Goal: Task Accomplishment & Management: Use online tool/utility

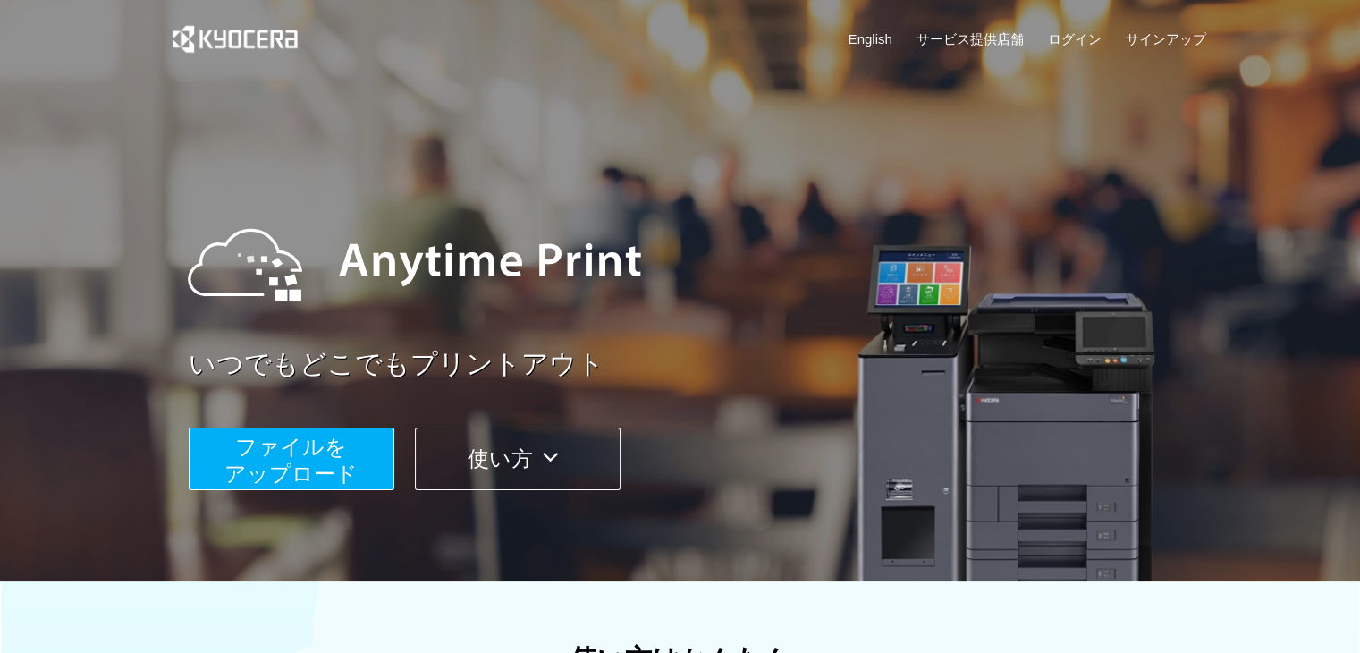
click at [363, 452] on button "ファイルを ​​アップロード" at bounding box center [292, 458] width 206 height 63
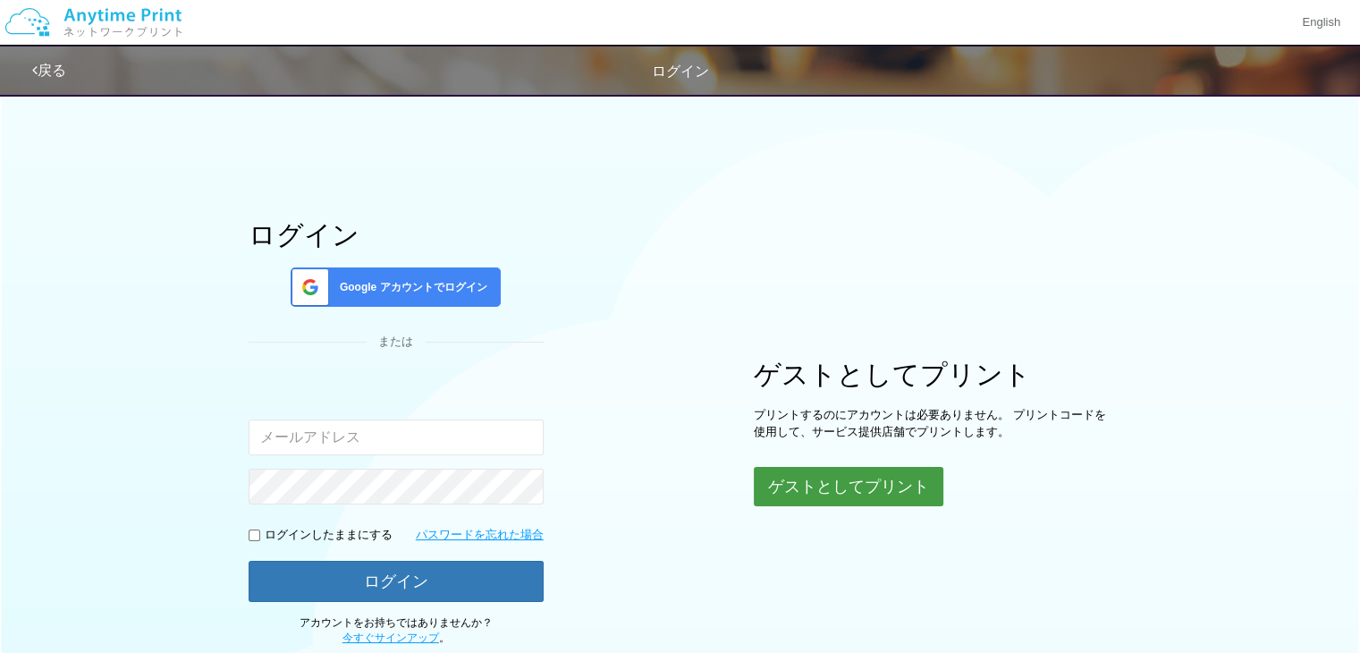
click at [788, 484] on button "ゲストとしてプリント" at bounding box center [849, 486] width 190 height 39
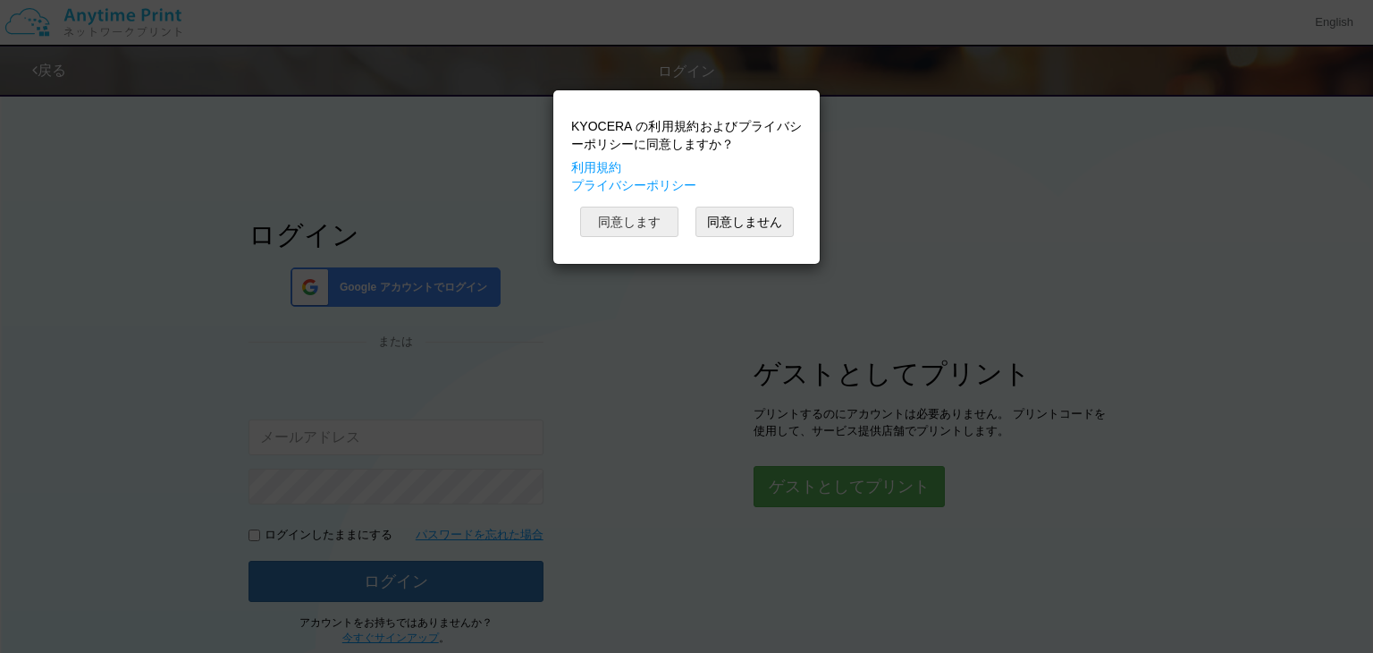
click at [647, 215] on button "同意します" at bounding box center [629, 222] width 98 height 30
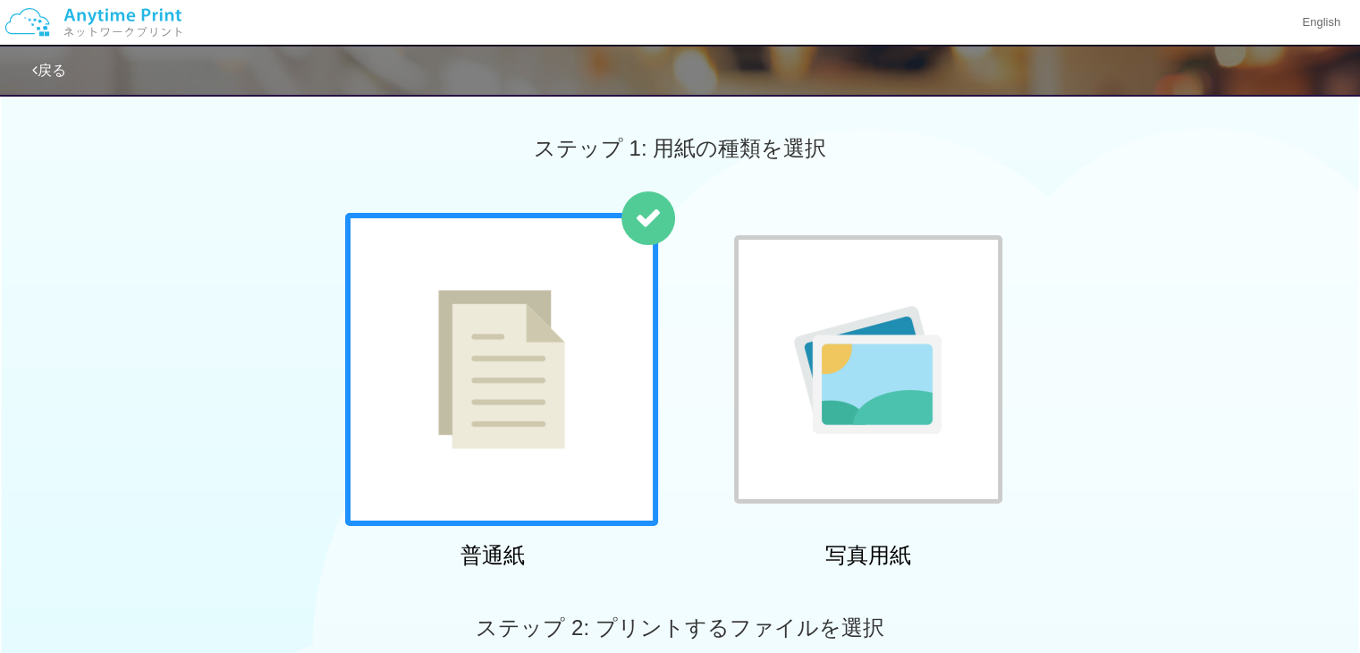
click at [519, 381] on img at bounding box center [501, 369] width 127 height 159
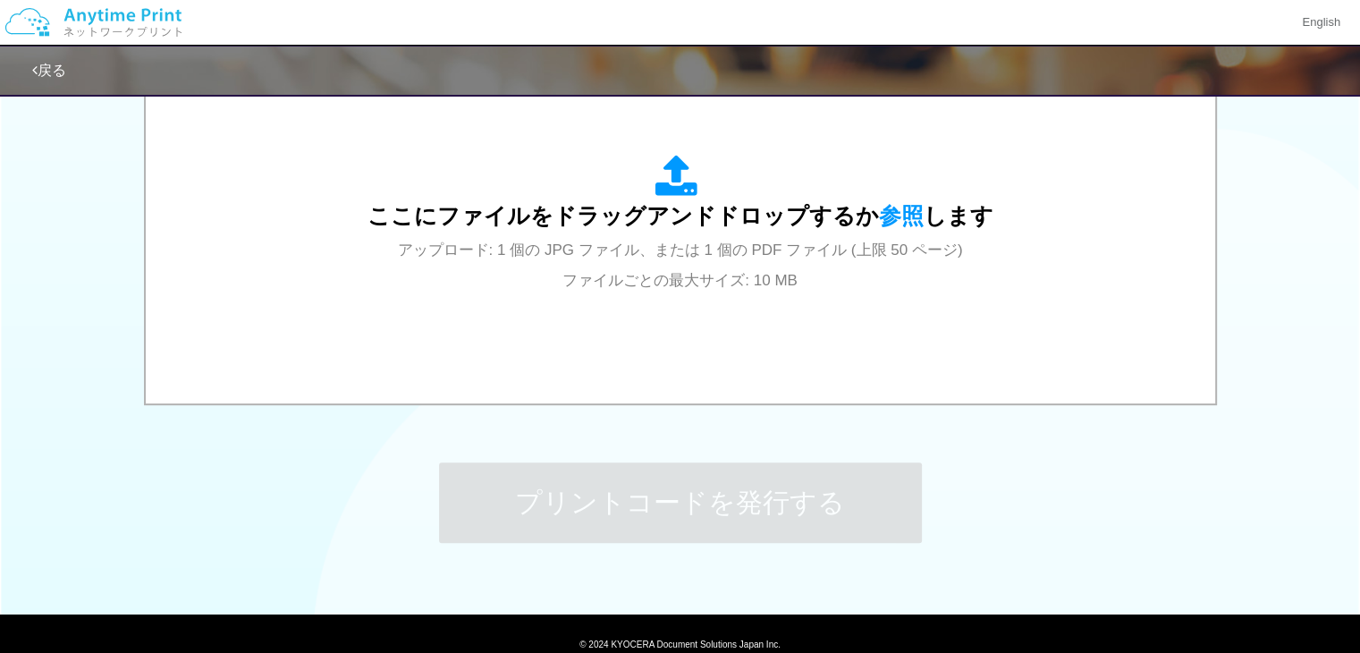
scroll to position [612, 0]
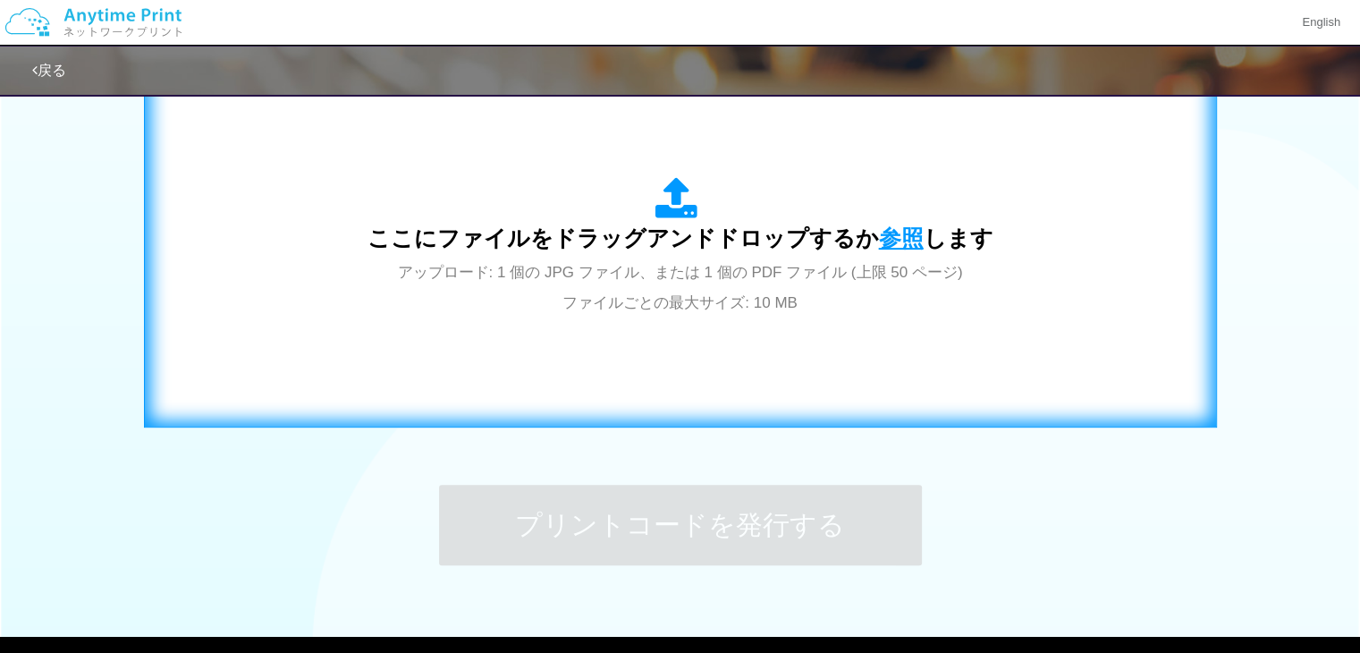
click at [899, 225] on span "参照" at bounding box center [901, 237] width 45 height 25
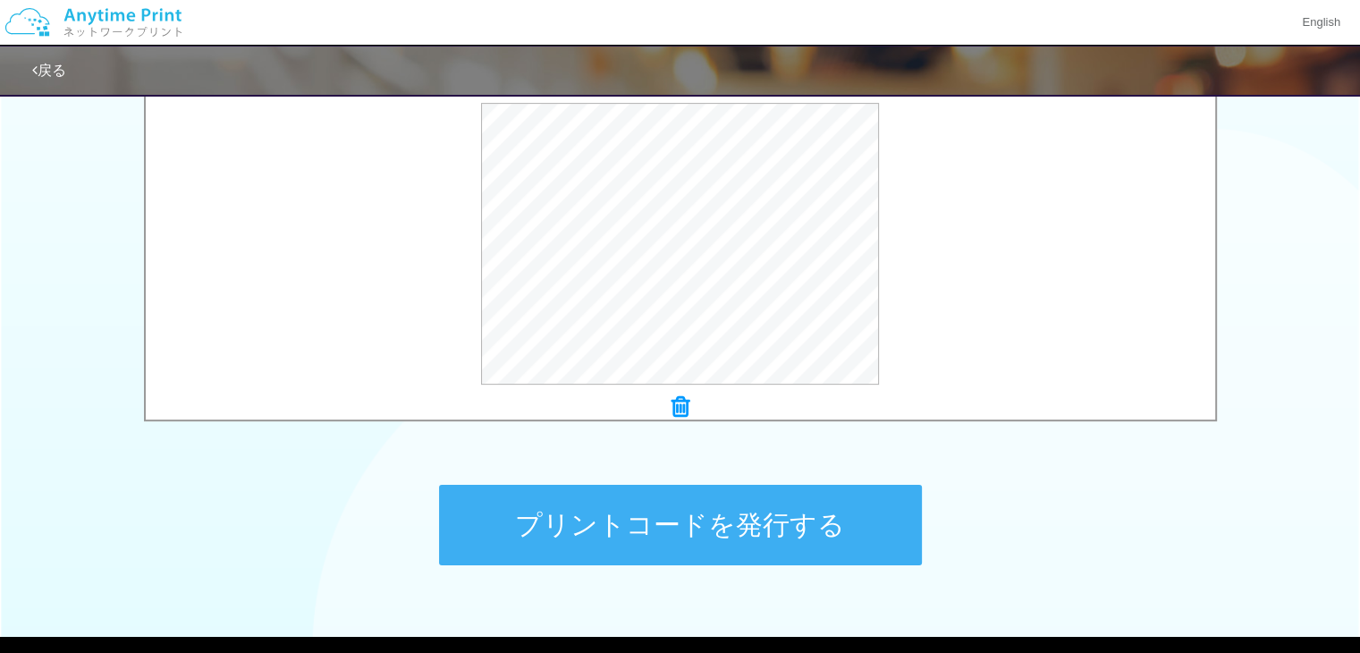
click at [645, 530] on button "プリントコードを発行する" at bounding box center [680, 525] width 483 height 80
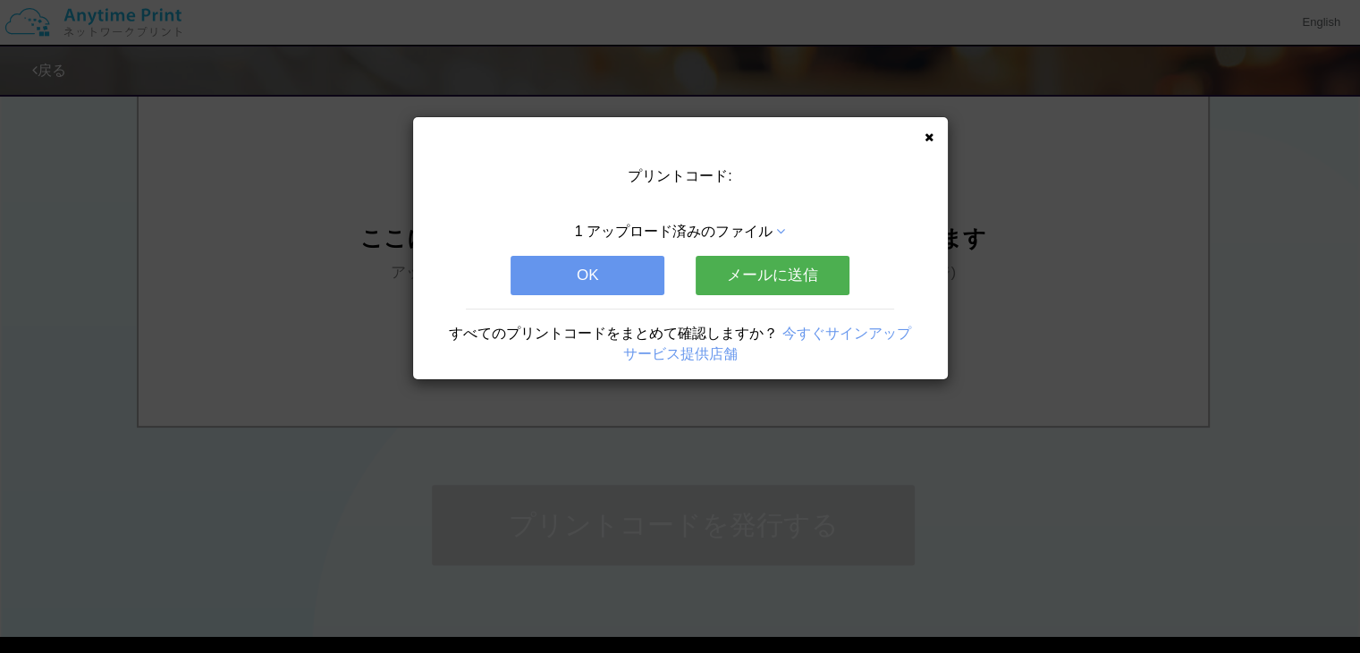
scroll to position [0, 0]
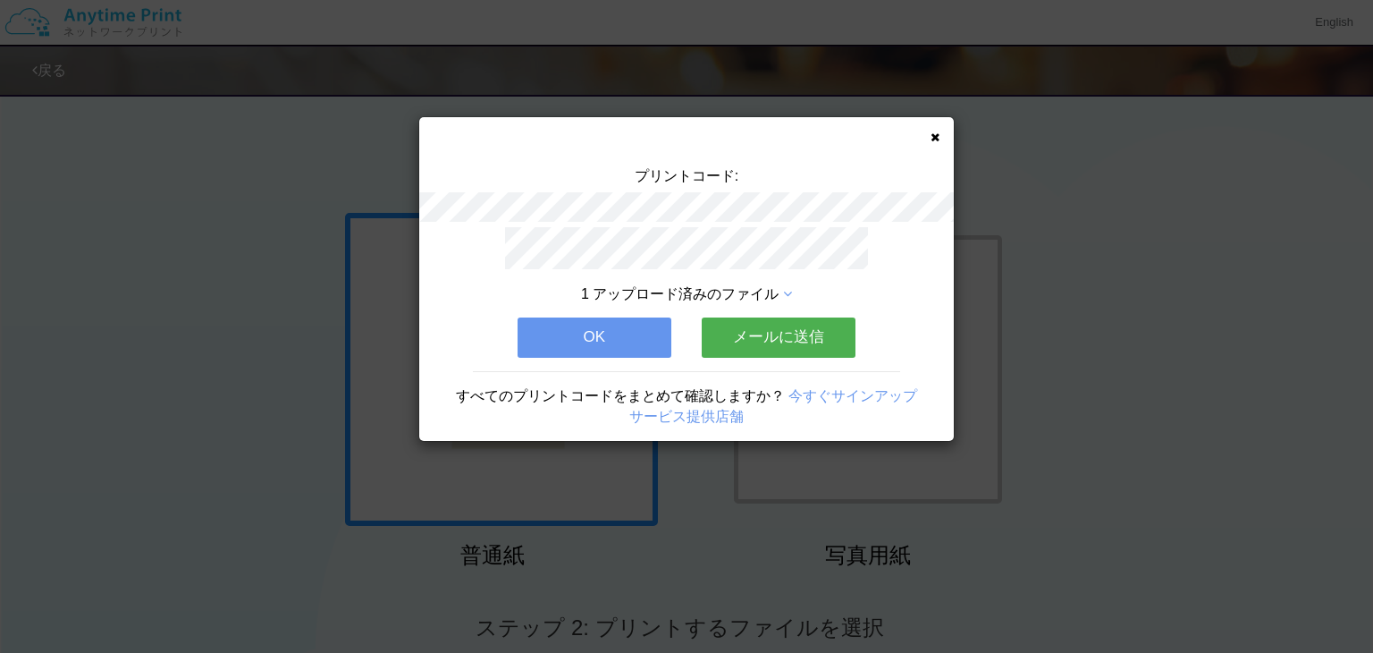
click at [935, 133] on icon at bounding box center [935, 137] width 9 height 12
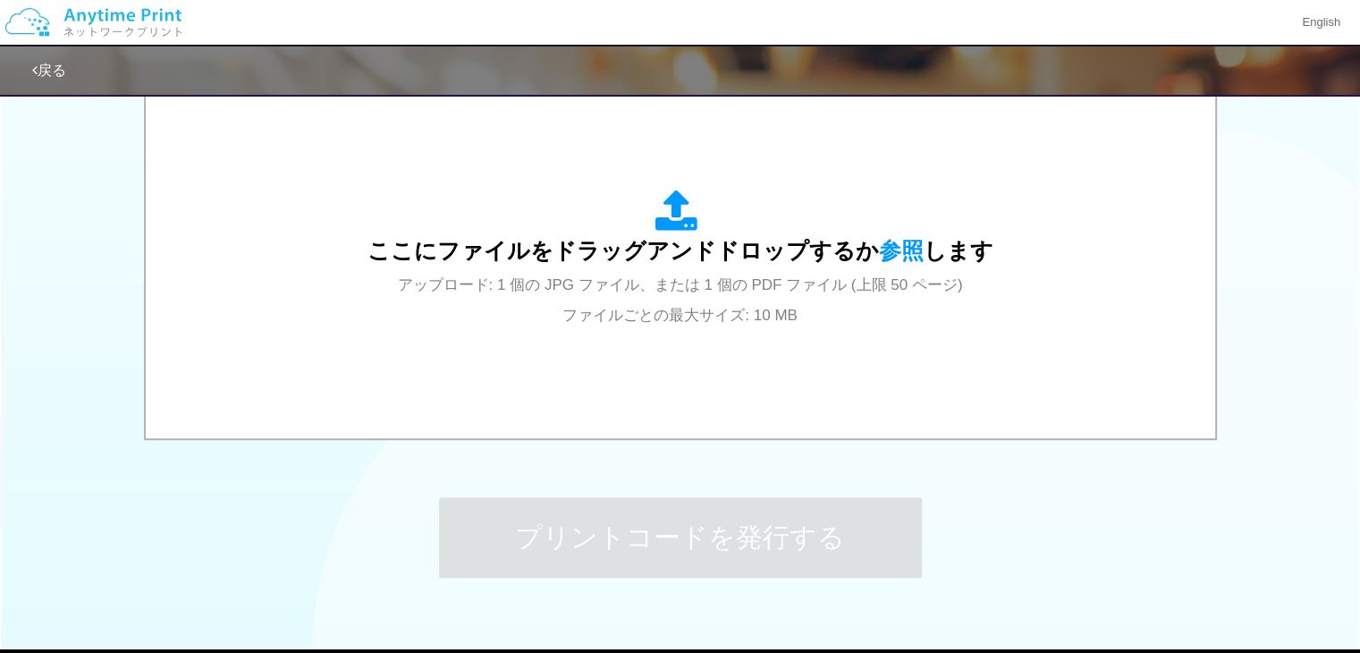
scroll to position [615, 0]
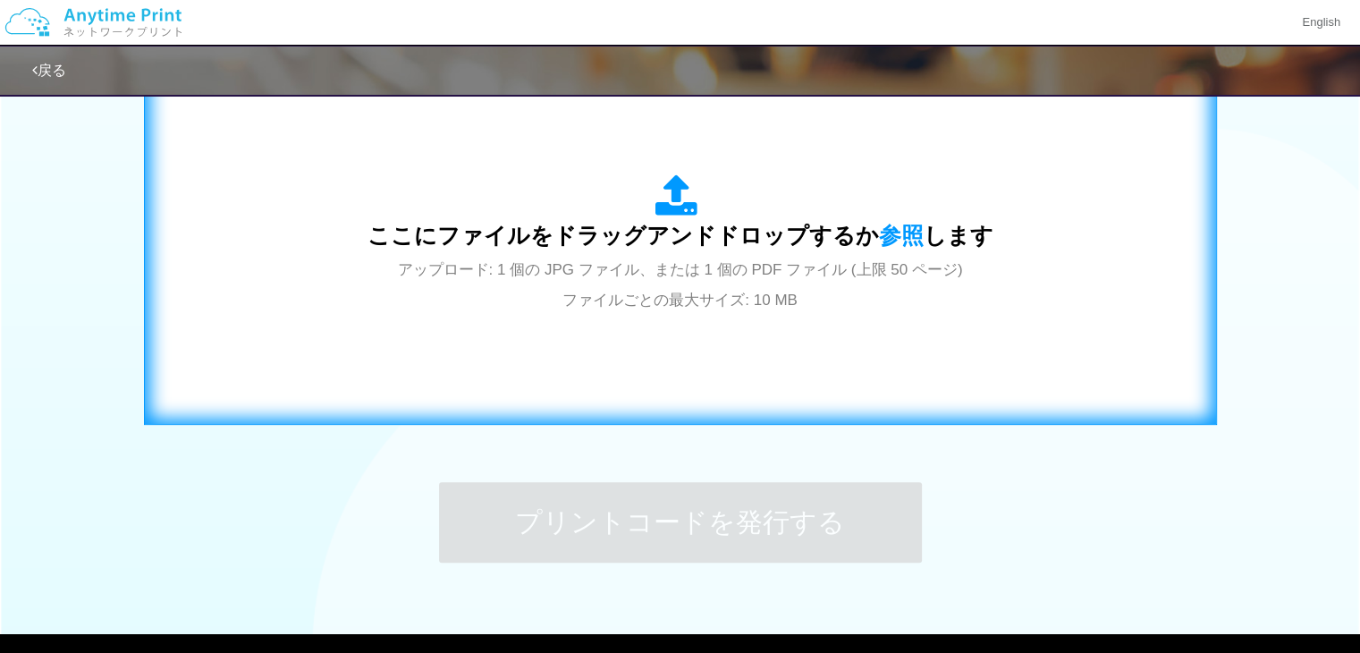
click at [866, 223] on span "ここにファイルをドラッグアンドドロップするか 参照 します" at bounding box center [680, 235] width 626 height 25
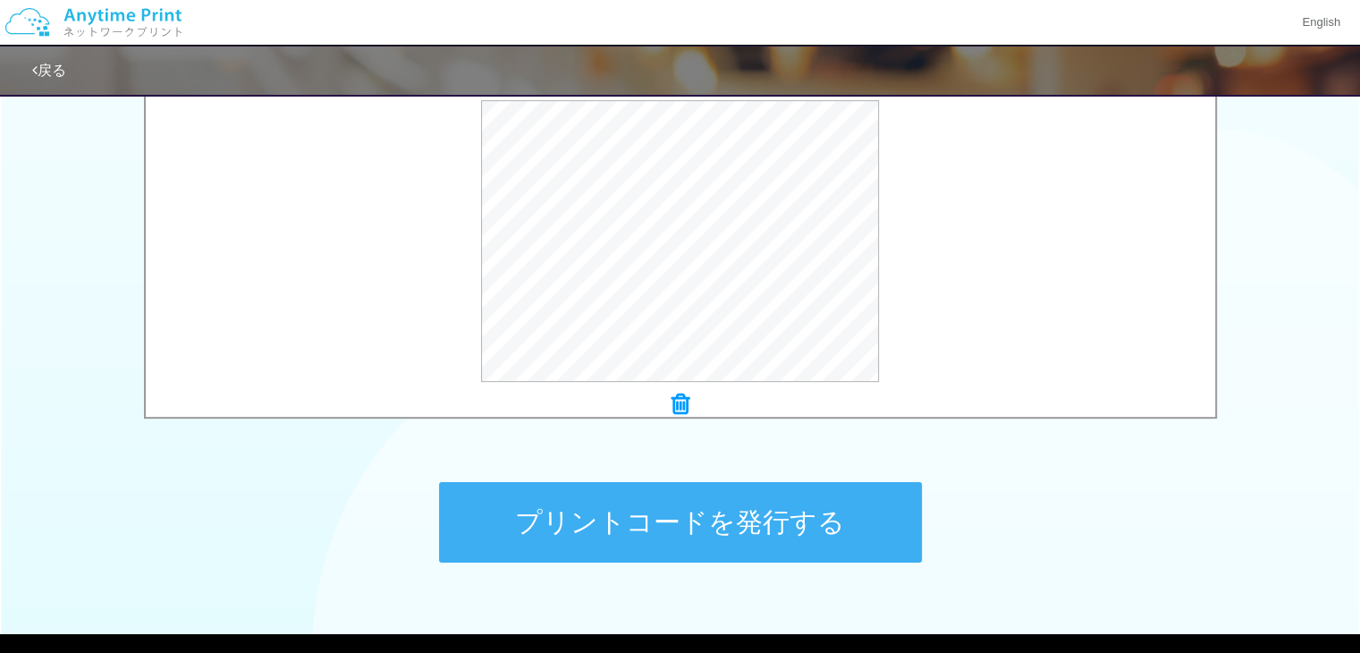
click at [691, 509] on button "プリントコードを発行する" at bounding box center [680, 522] width 483 height 80
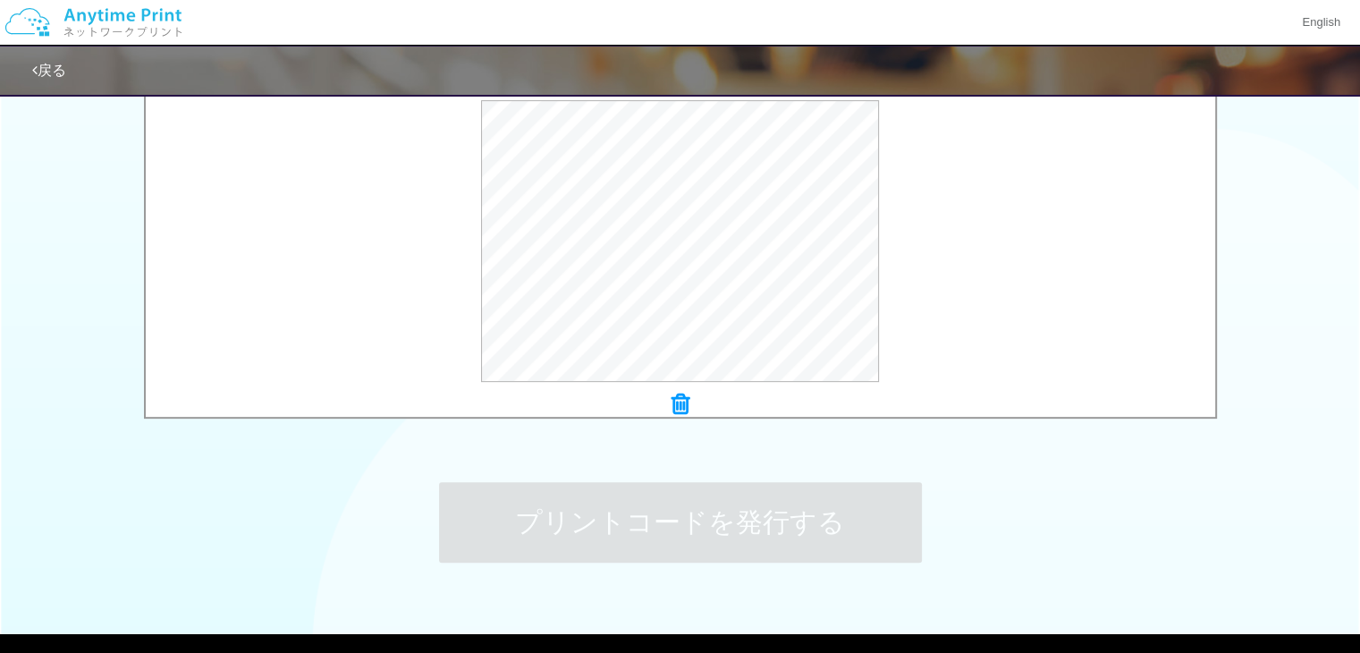
scroll to position [0, 0]
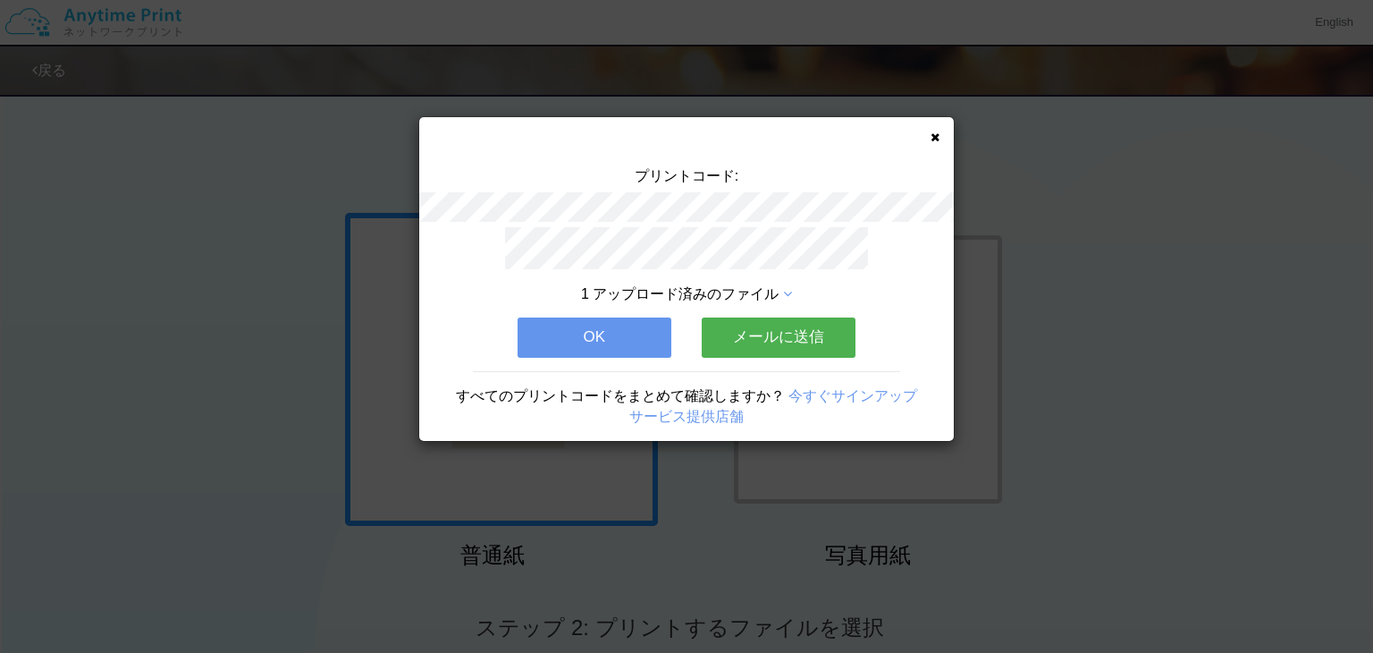
click at [935, 134] on icon at bounding box center [935, 137] width 9 height 12
